Goal: Transaction & Acquisition: Purchase product/service

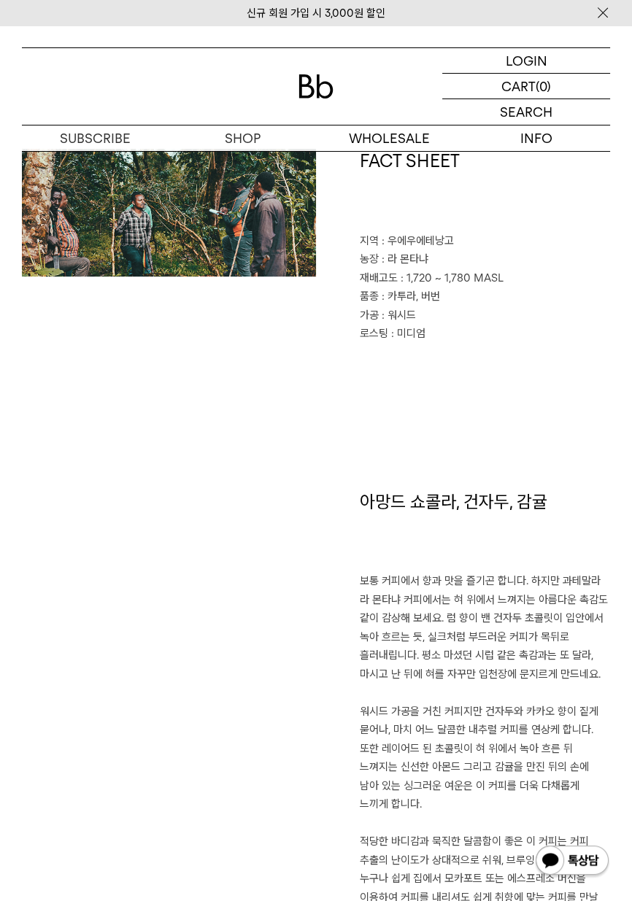
scroll to position [509, 0]
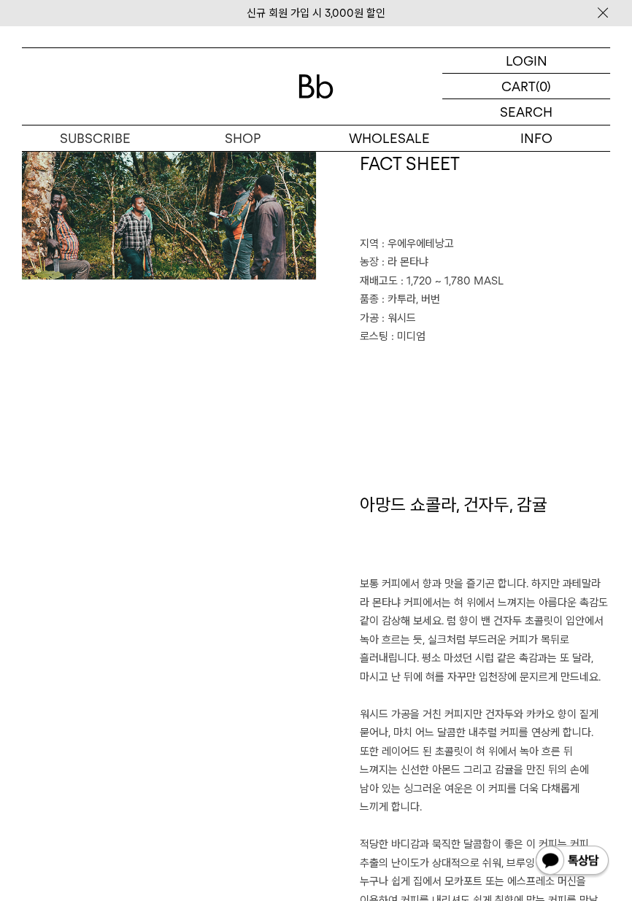
click at [0, 0] on p "숍" at bounding box center [0, 0] width 0 height 0
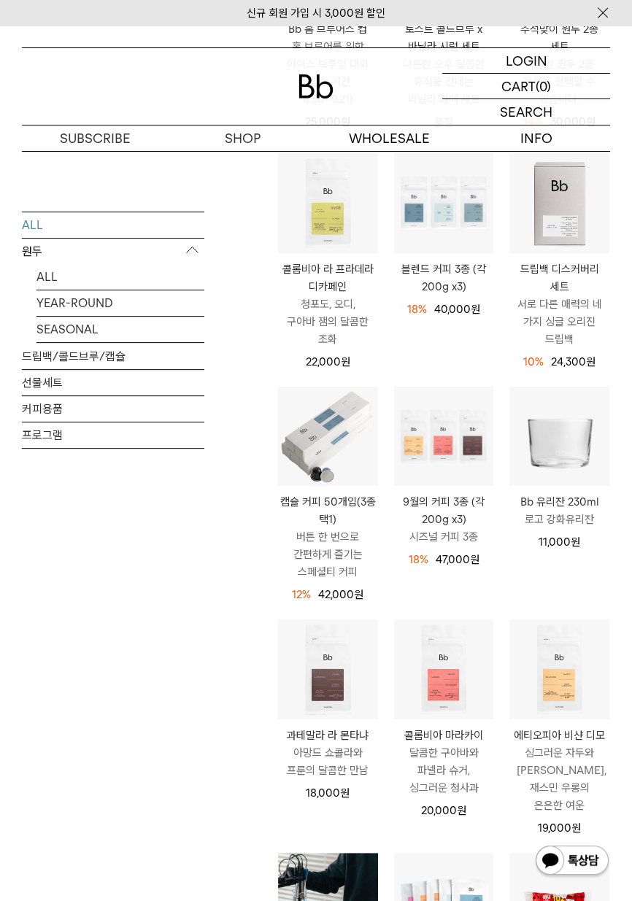
scroll to position [381, 0]
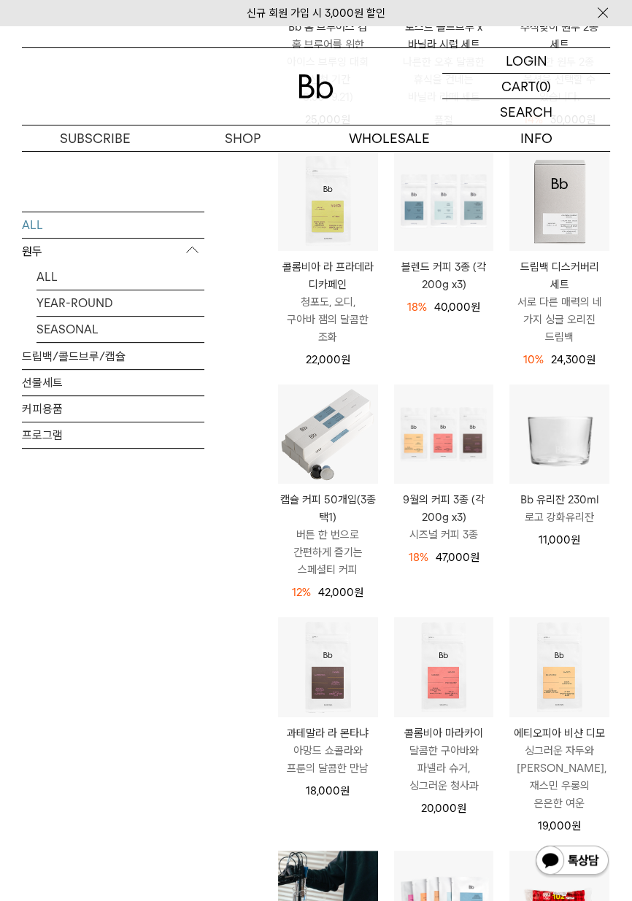
click at [0, 0] on img at bounding box center [0, 0] width 0 height 0
